Goal: Information Seeking & Learning: Learn about a topic

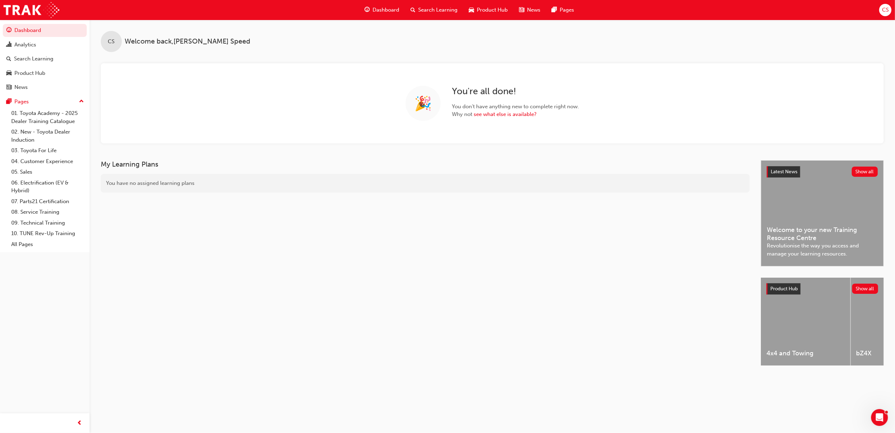
click at [446, 9] on span "Search Learning" at bounding box center [437, 10] width 39 height 8
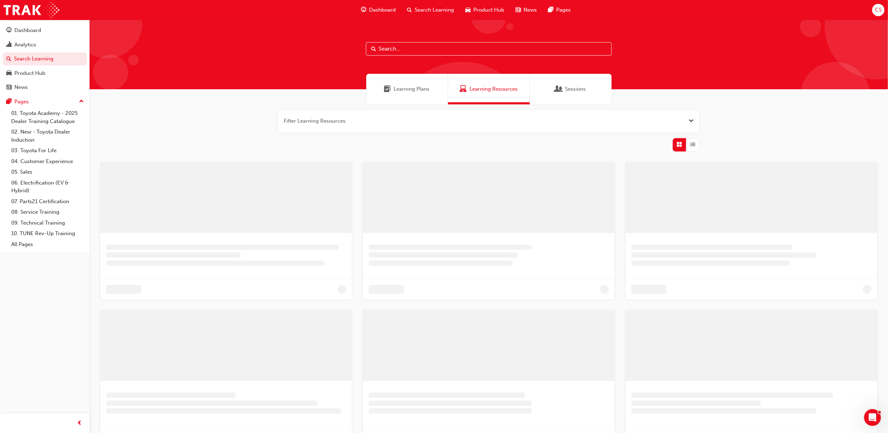
click at [401, 51] on input "text" at bounding box center [489, 48] width 246 height 13
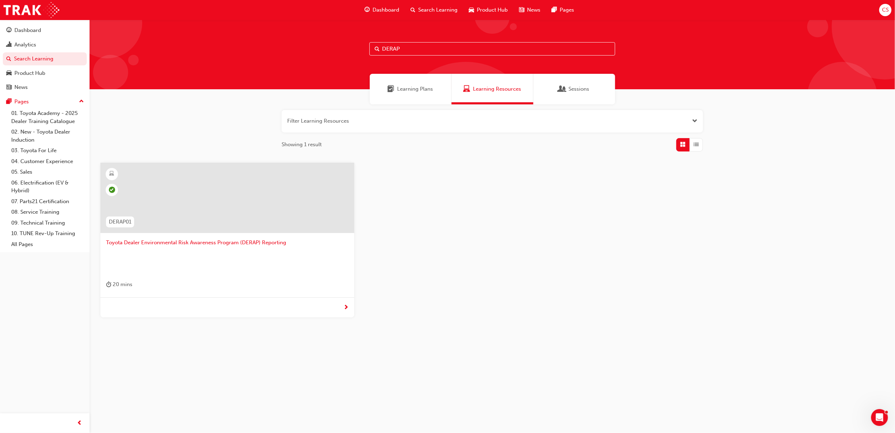
type input "DERAP"
click at [245, 241] on span "Toyota Dealer Environmental Risk Awareness Program (DERAP) Reporting" at bounding box center [227, 242] width 243 height 8
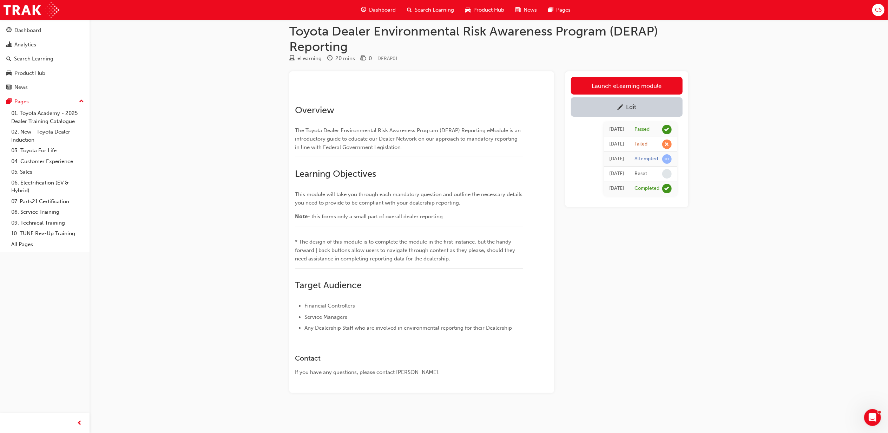
scroll to position [77, 0]
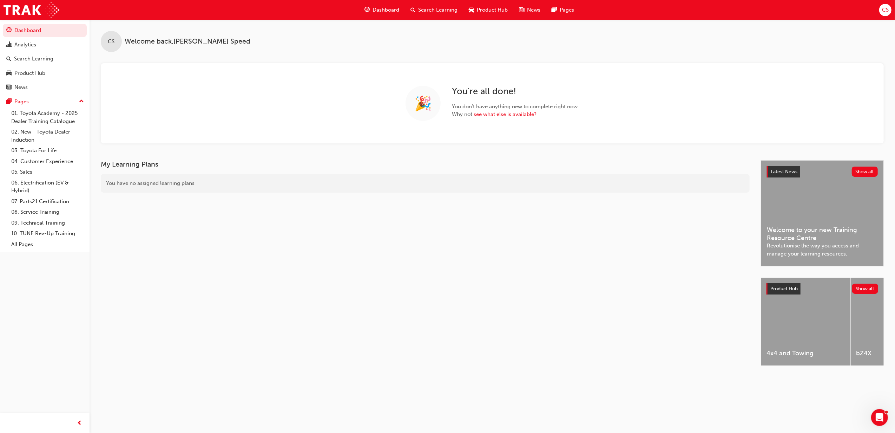
click at [436, 15] on div "Search Learning" at bounding box center [434, 10] width 58 height 14
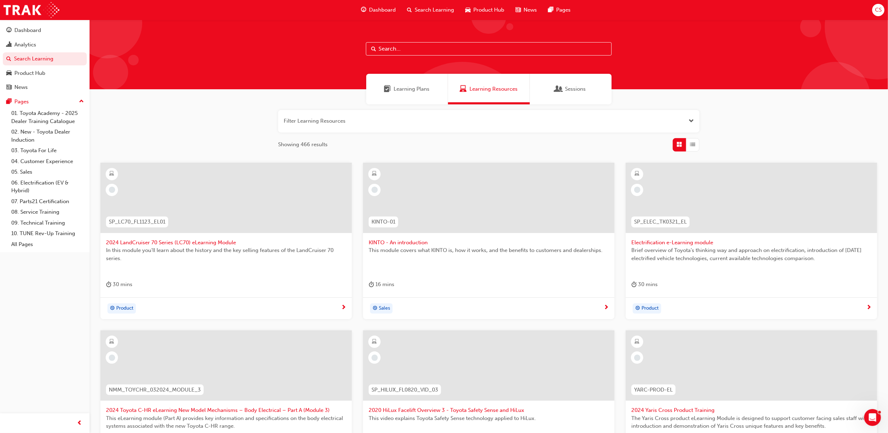
click at [448, 52] on input "text" at bounding box center [489, 48] width 246 height 13
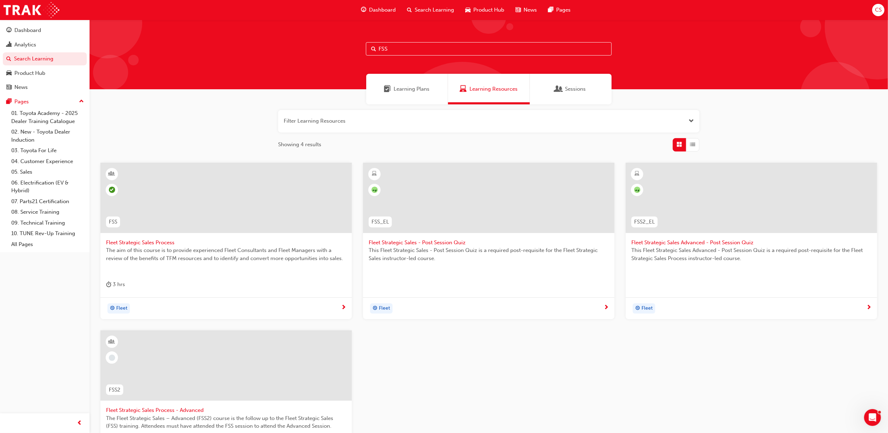
type input "FSS"
click at [166, 242] on span "Fleet Strategic Sales Process" at bounding box center [226, 242] width 240 height 8
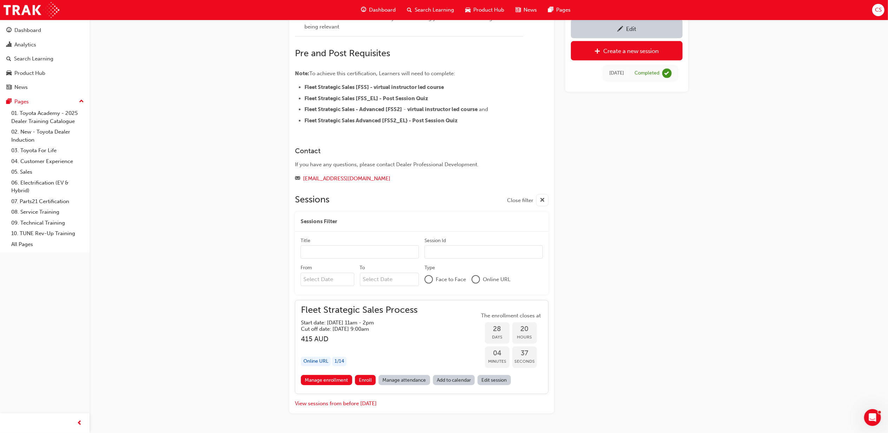
scroll to position [374, 0]
click at [331, 380] on link "Manage enrollment" at bounding box center [326, 379] width 51 height 10
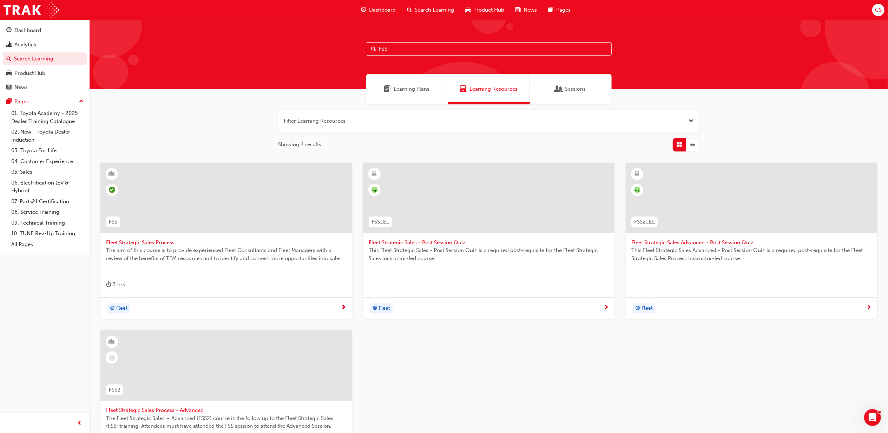
click at [158, 242] on span "Fleet Strategic Sales Process" at bounding box center [226, 242] width 240 height 8
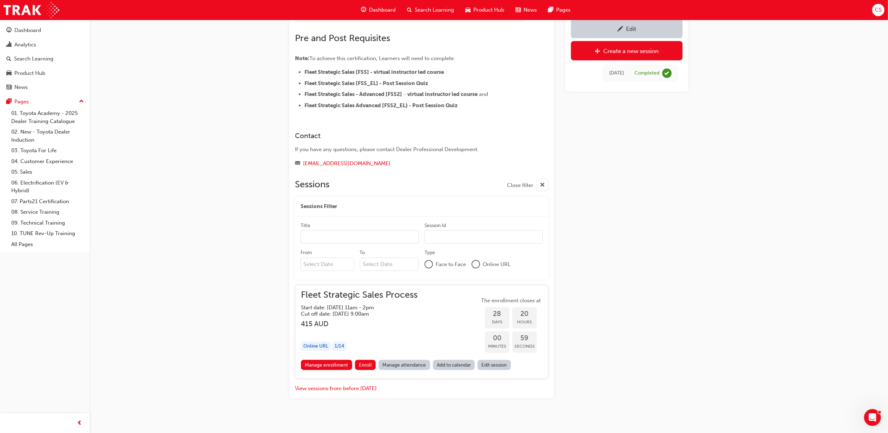
scroll to position [393, 0]
